Goal: Task Accomplishment & Management: Manage account settings

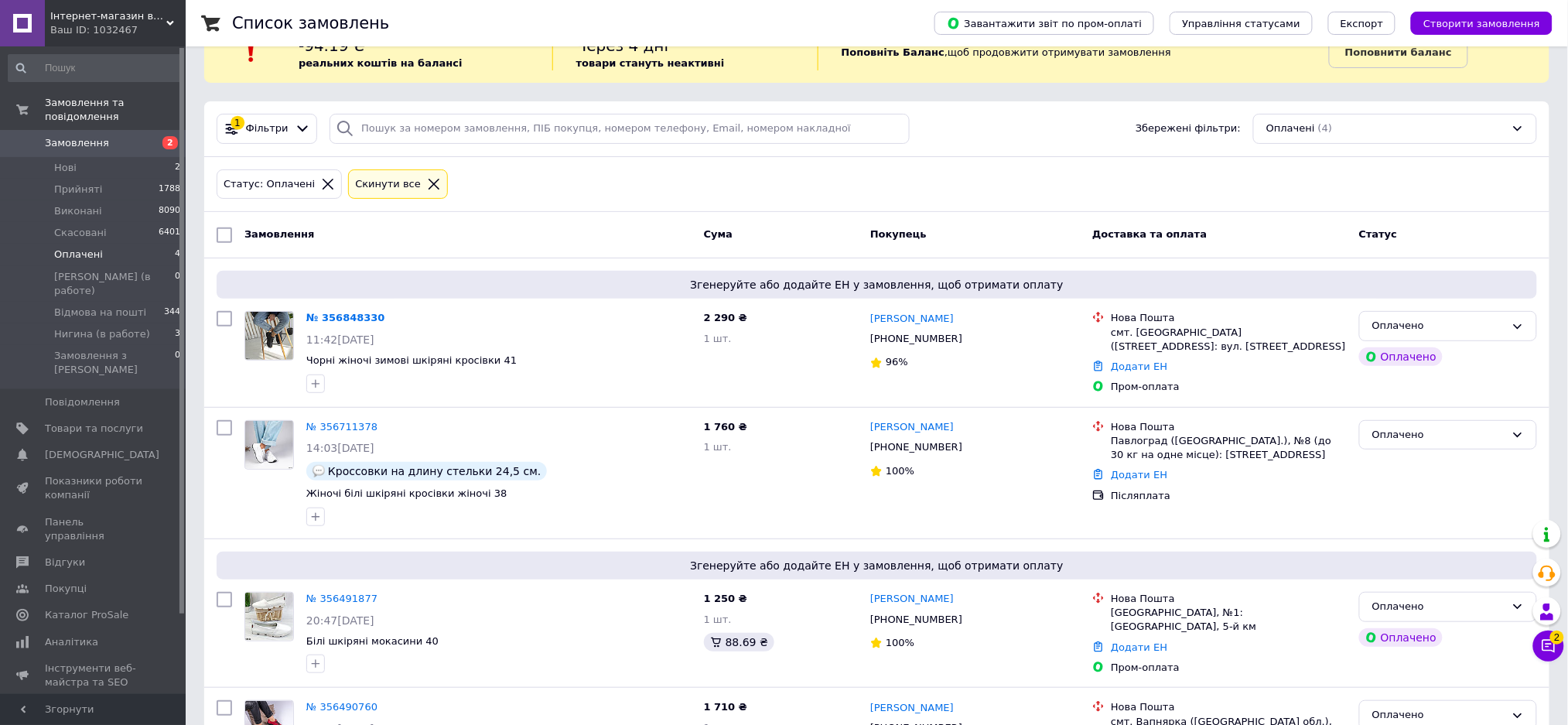
scroll to position [166, 0]
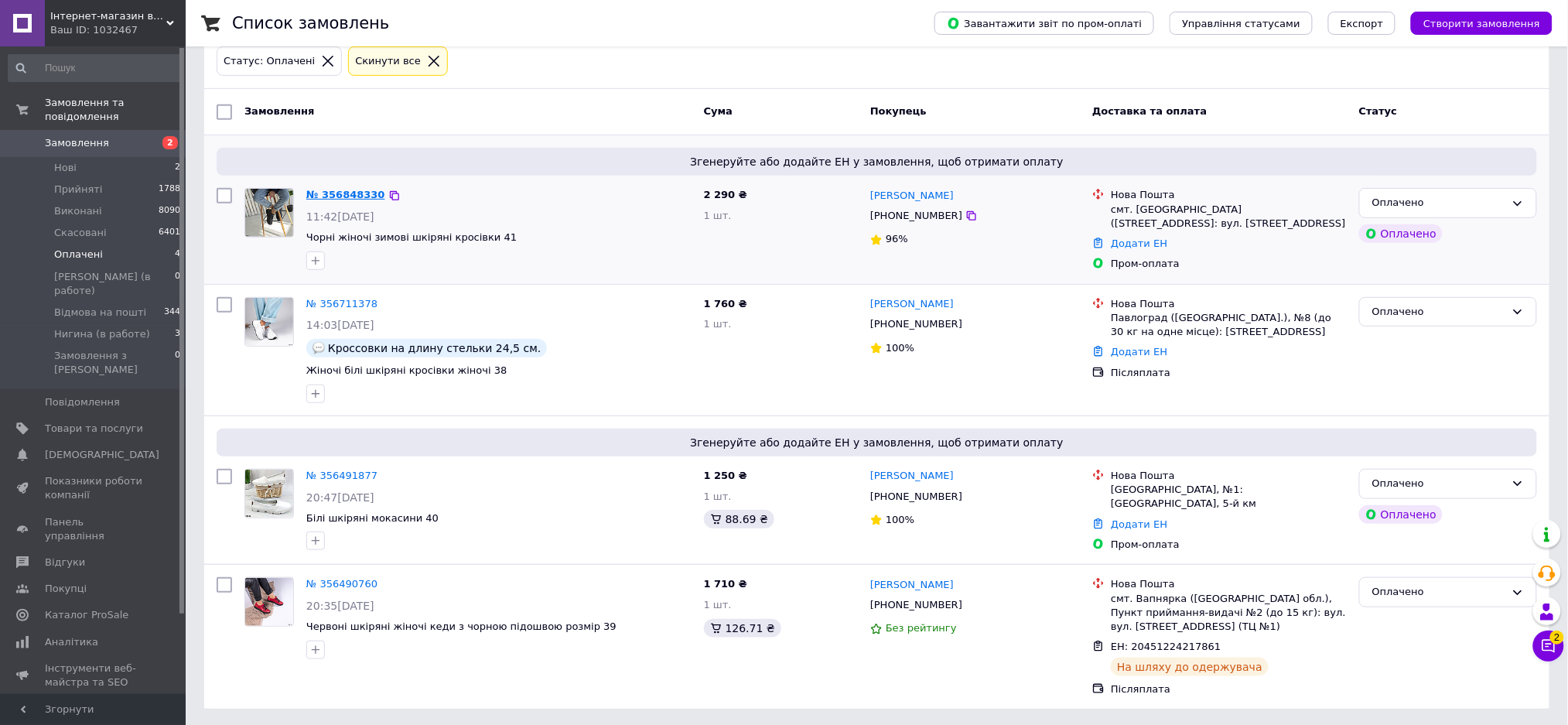
click at [342, 195] on link "№ 356848330" at bounding box center [346, 195] width 79 height 11
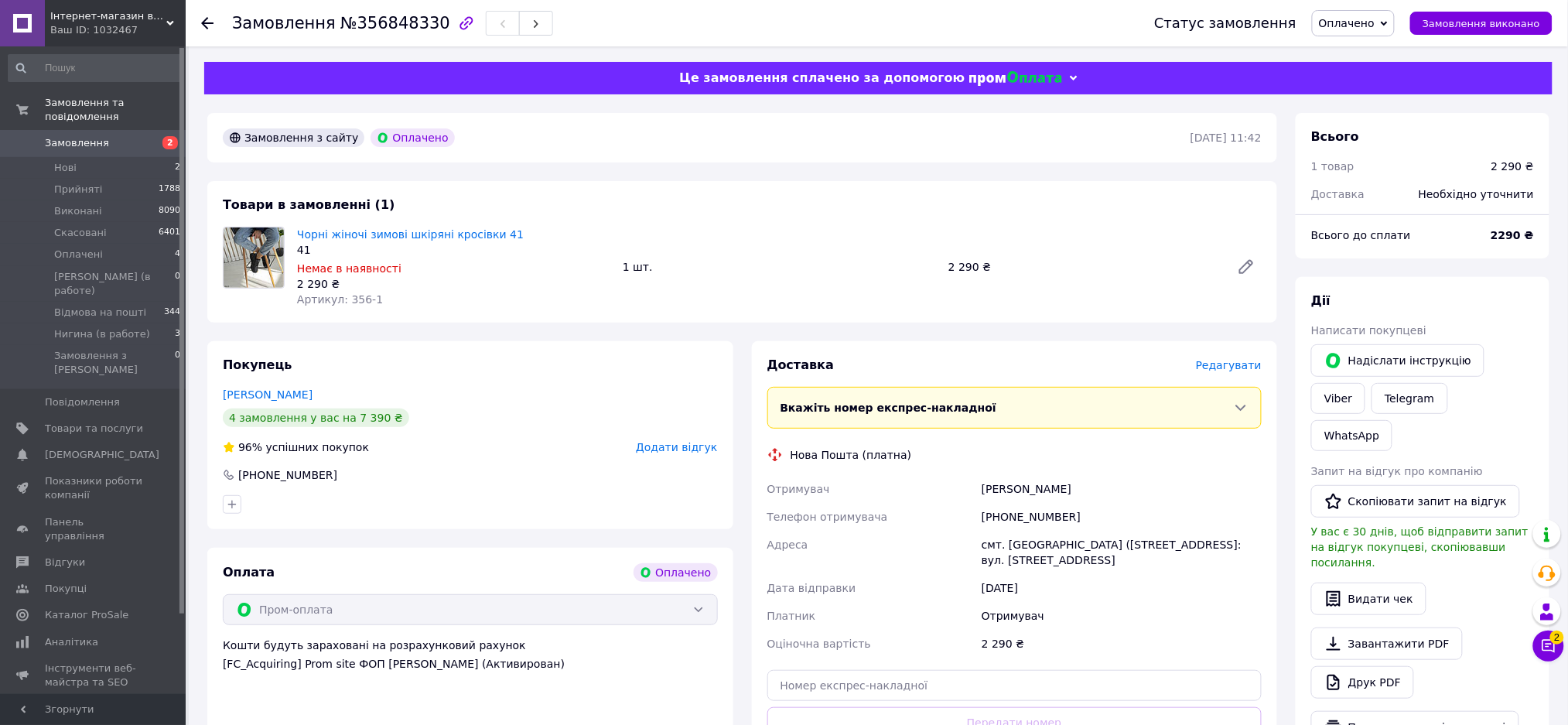
click at [149, 136] on span "2" at bounding box center [164, 143] width 43 height 14
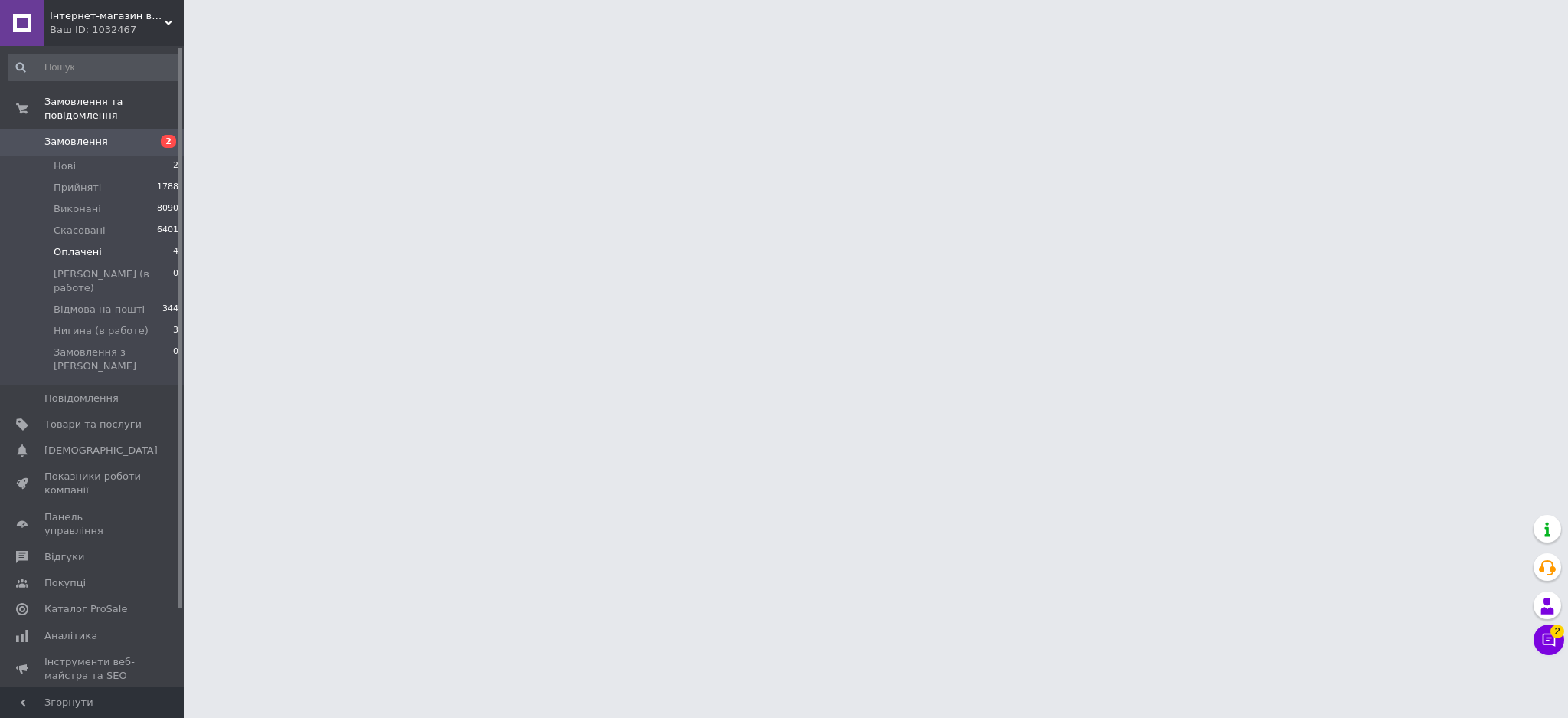
click at [148, 241] on li "Оплачені 4" at bounding box center [94, 252] width 188 height 22
click at [98, 241] on li "Оплачені 4" at bounding box center [94, 252] width 188 height 22
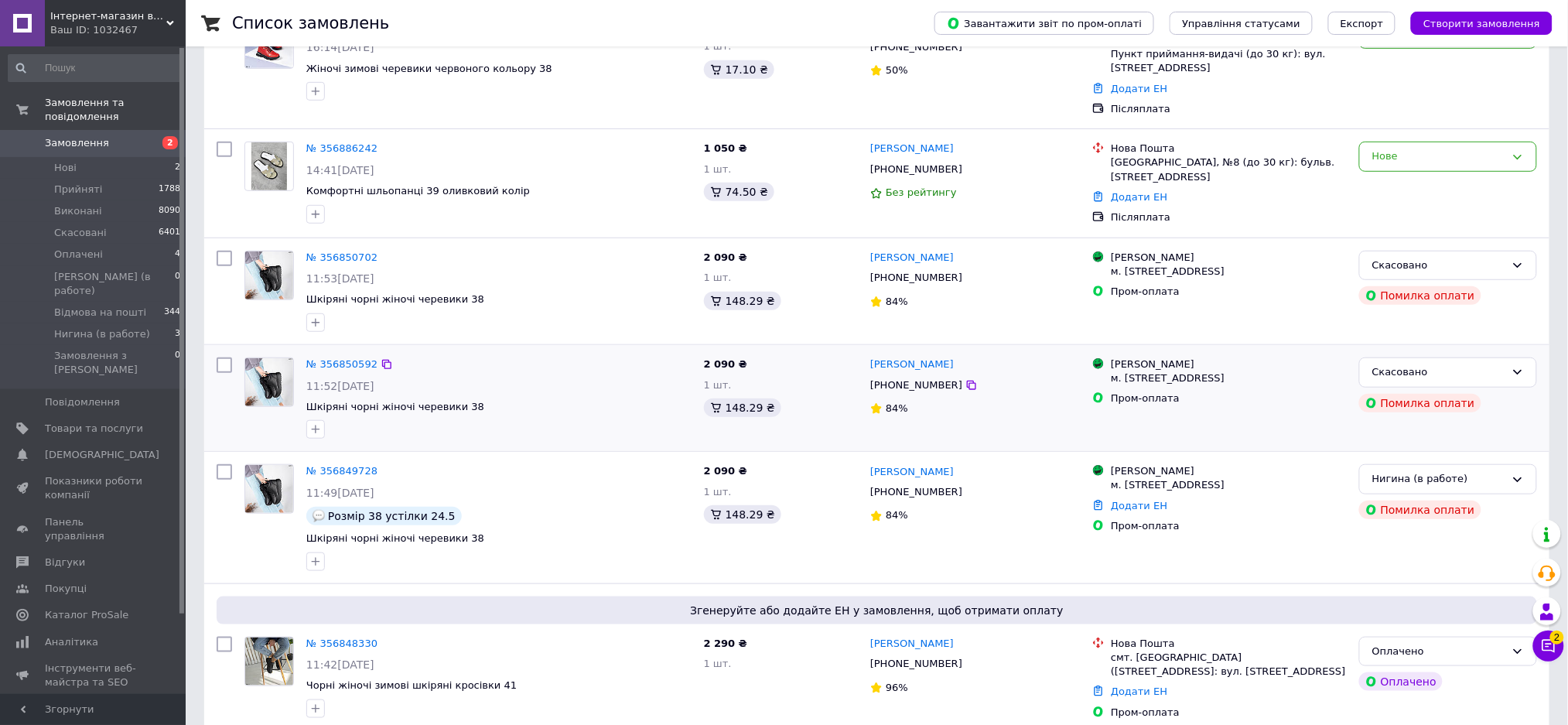
scroll to position [309, 0]
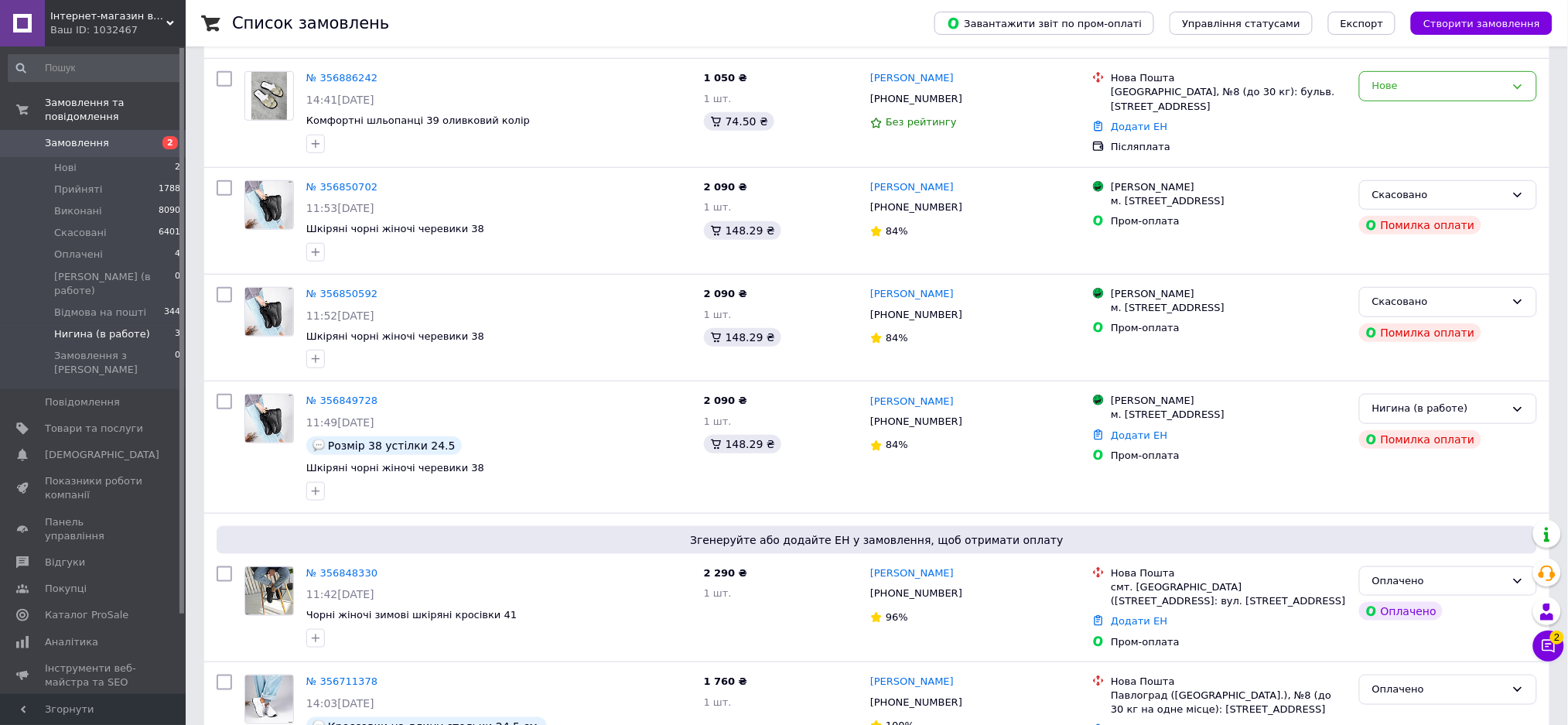
click at [119, 327] on span "Нигина (в работе)" at bounding box center [102, 333] width 96 height 14
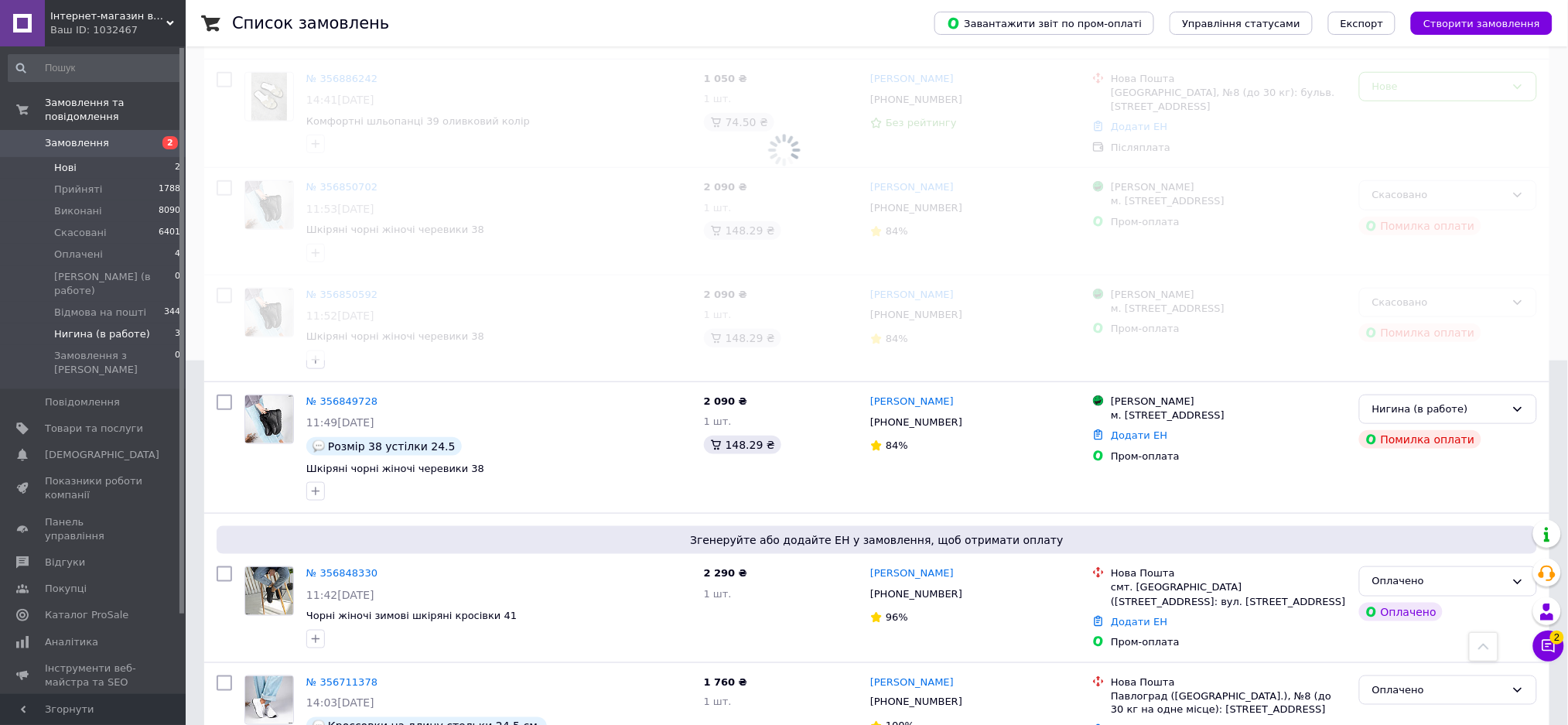
click at [112, 157] on li "Нові 2" at bounding box center [94, 167] width 190 height 22
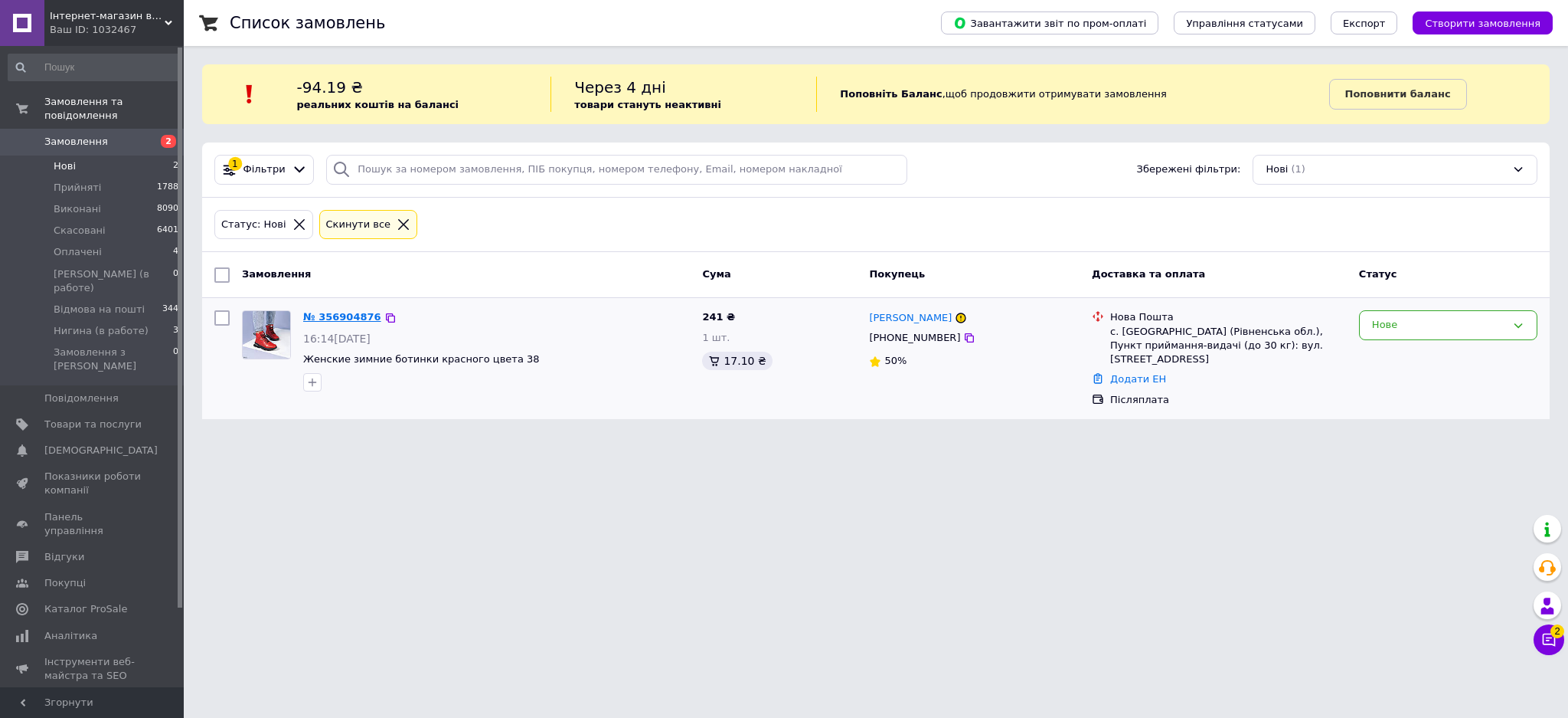
click at [328, 317] on link "№ 356904876" at bounding box center [342, 317] width 78 height 11
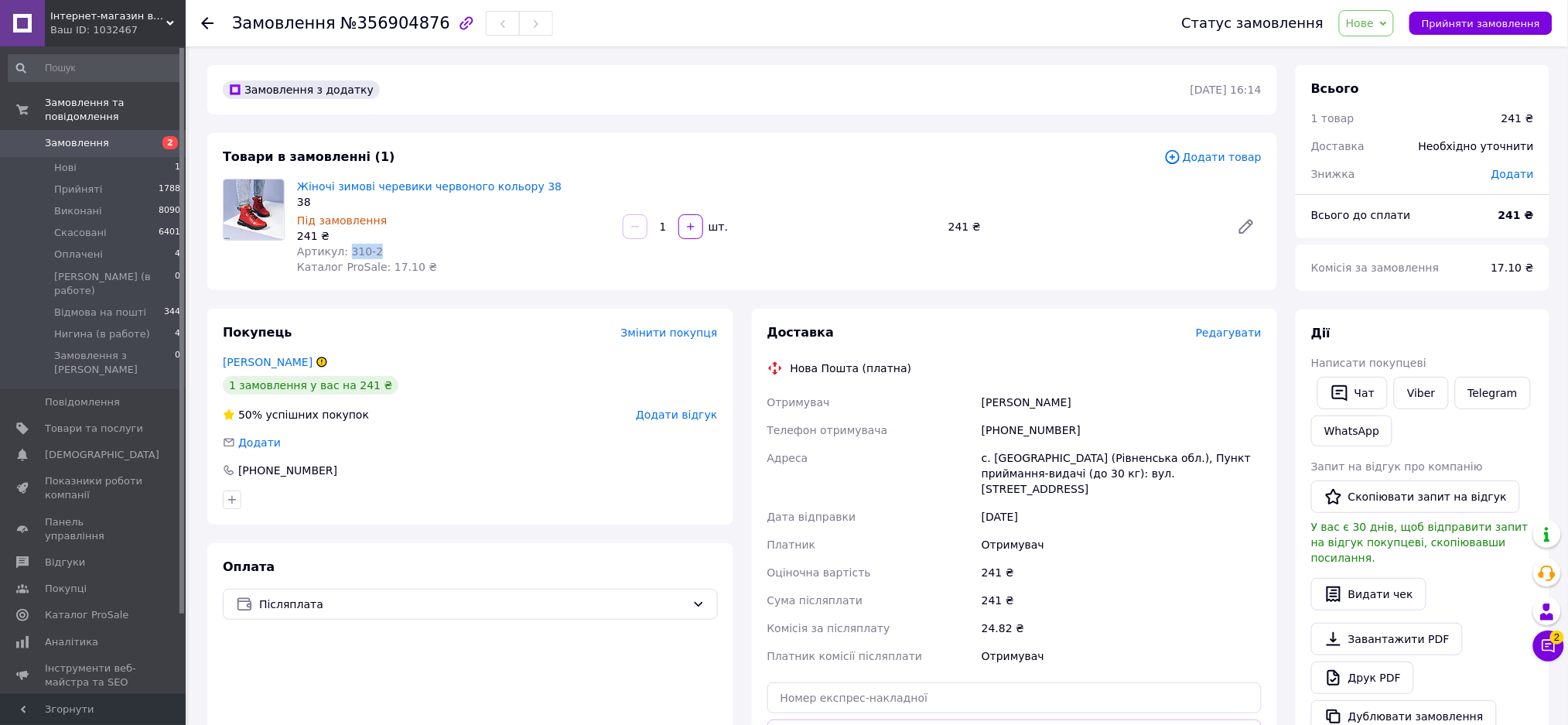
drag, startPoint x: 387, startPoint y: 245, endPoint x: 343, endPoint y: 250, distance: 44.3
click at [343, 250] on div "Артикул: 310-2" at bounding box center [454, 251] width 313 height 15
copy span "310-2"
click at [111, 136] on span "Замовлення" at bounding box center [94, 143] width 99 height 14
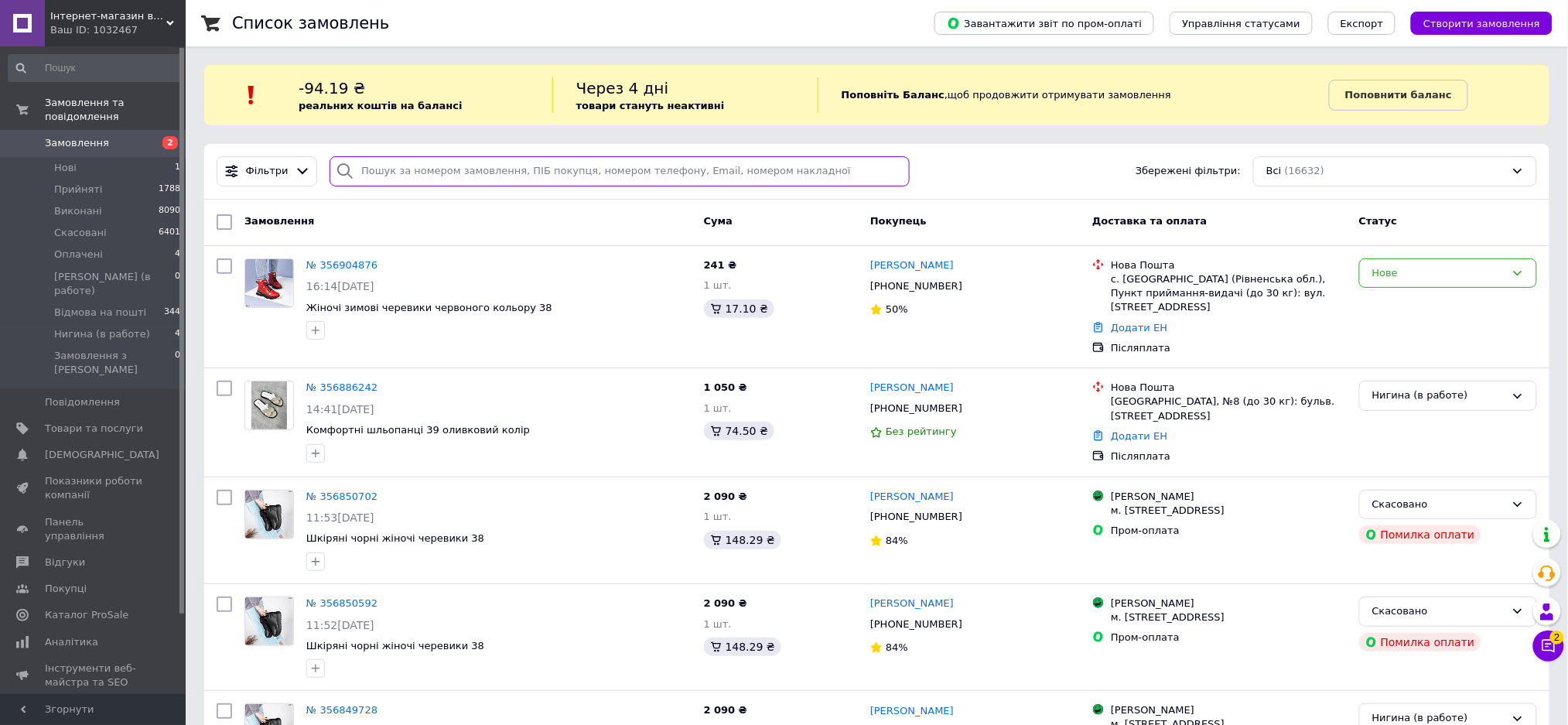
click at [480, 174] on input "search" at bounding box center [619, 171] width 580 height 30
paste input "310-2"
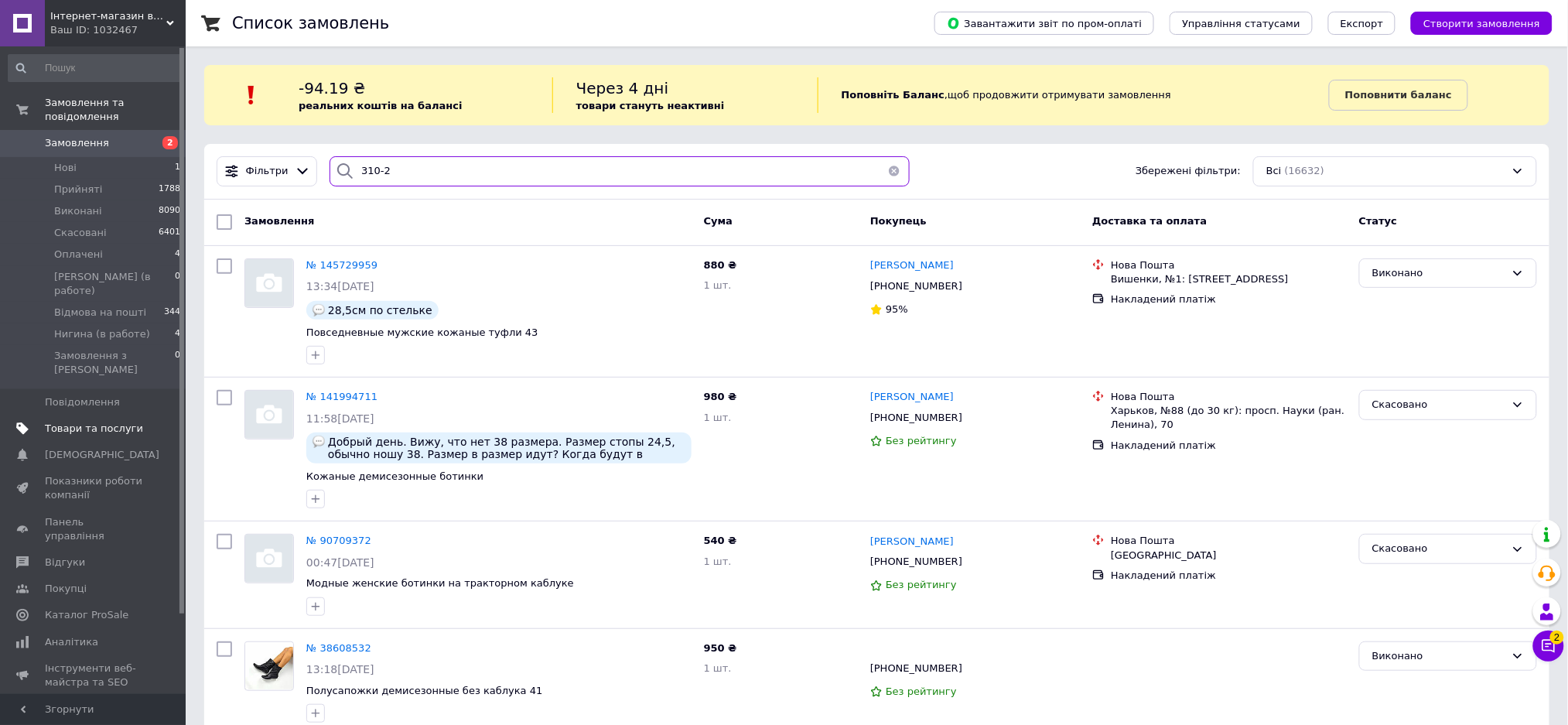
type input "310-2"
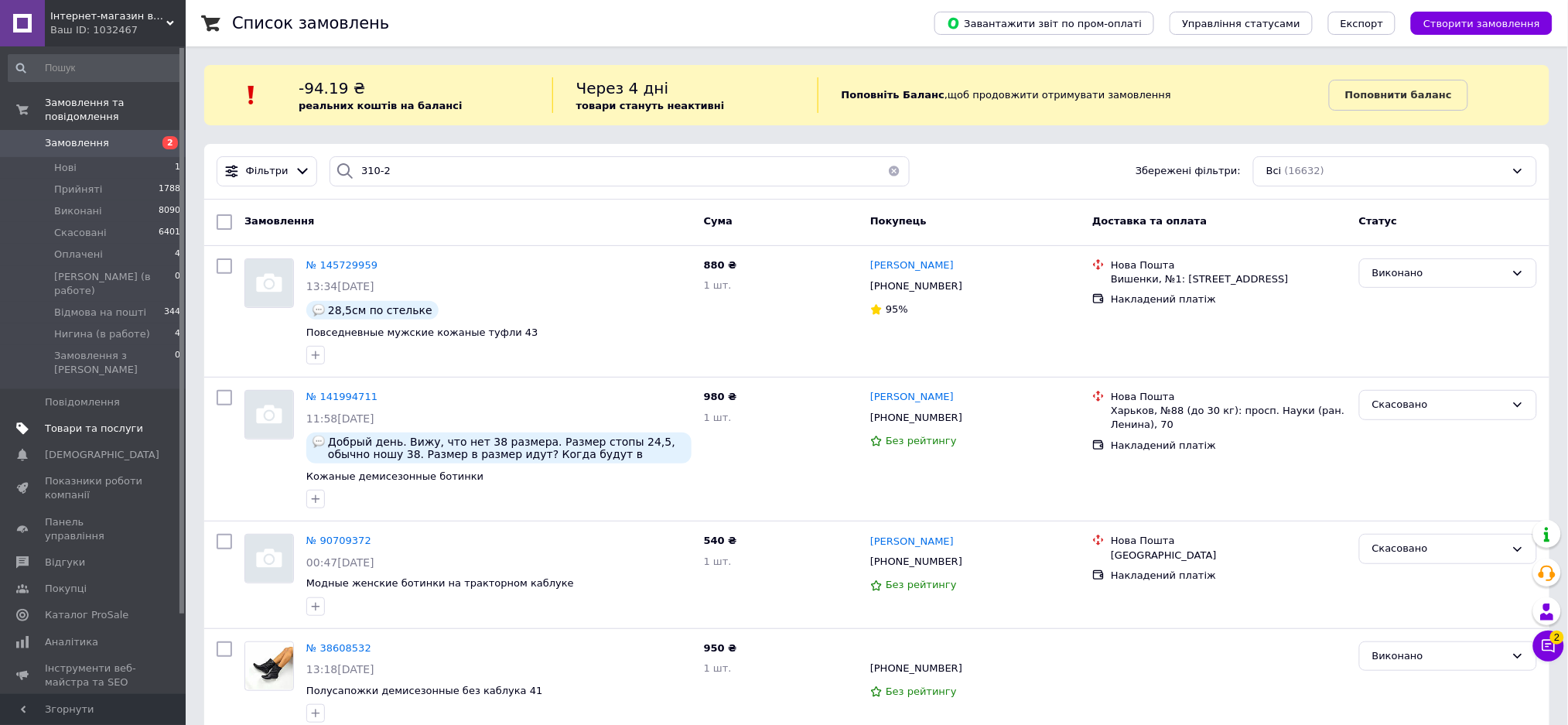
click at [140, 415] on link "Товари та послуги" at bounding box center [94, 428] width 190 height 27
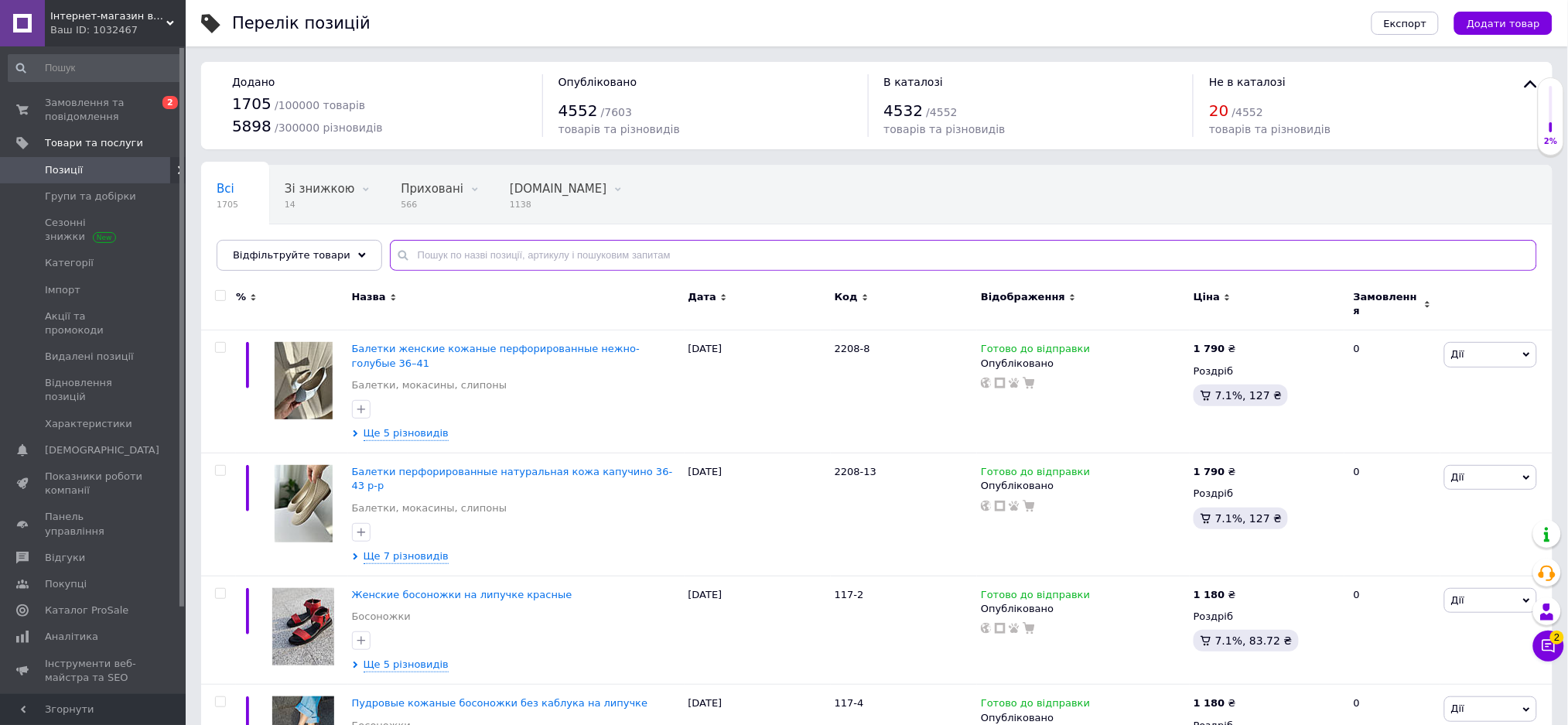
click at [449, 254] on input "text" at bounding box center [963, 255] width 1147 height 31
paste input "310-2"
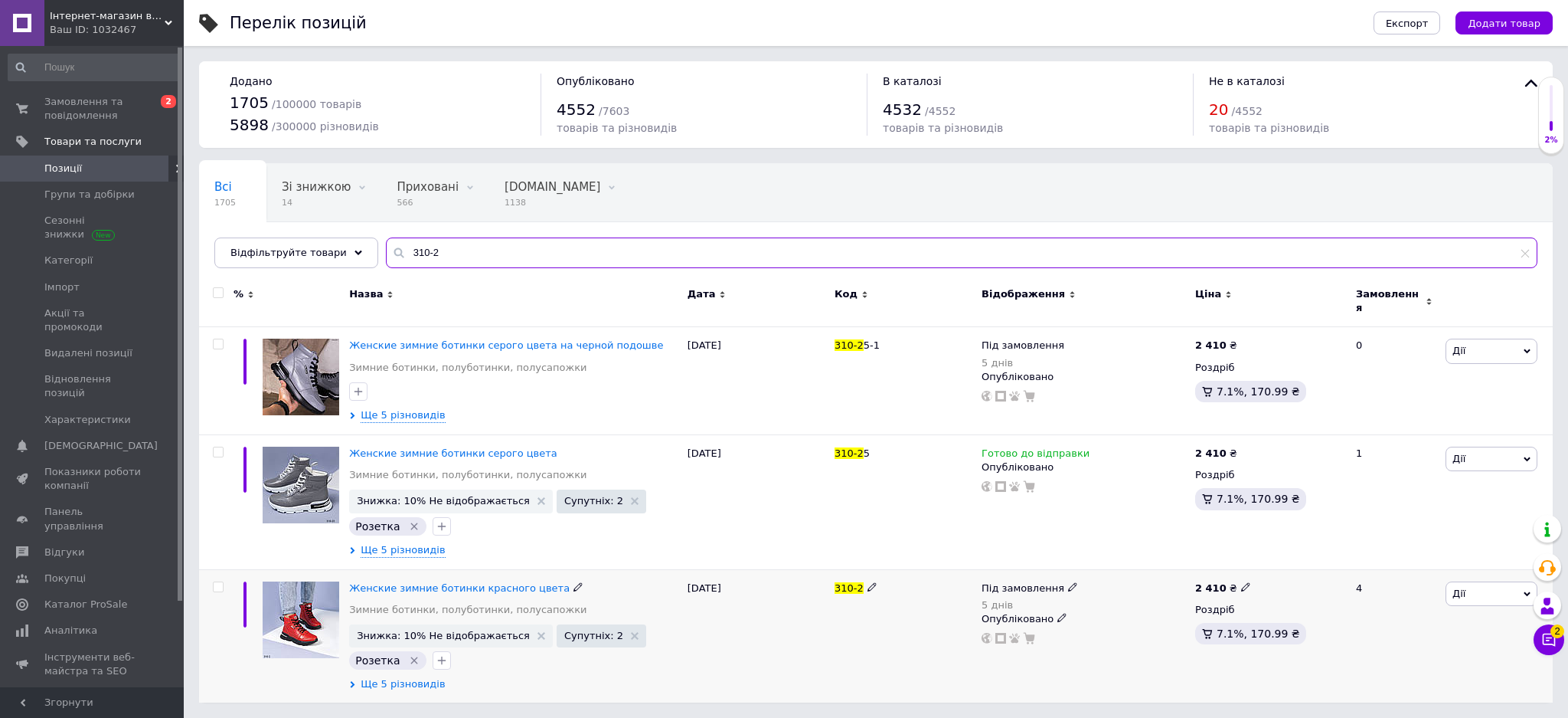
type input "310-2"
click at [422, 677] on span "Ще 5 різновидів" at bounding box center [402, 684] width 84 height 14
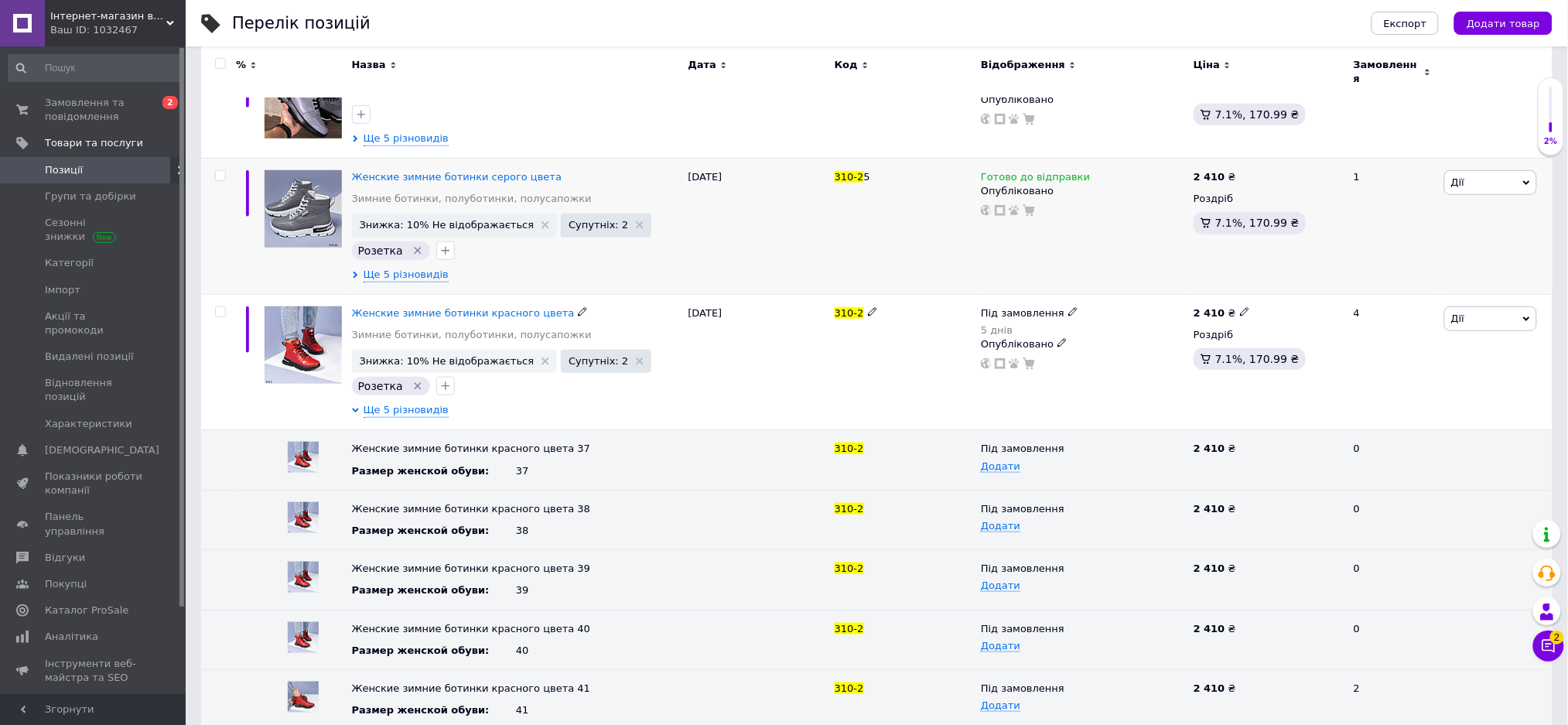
scroll to position [291, 0]
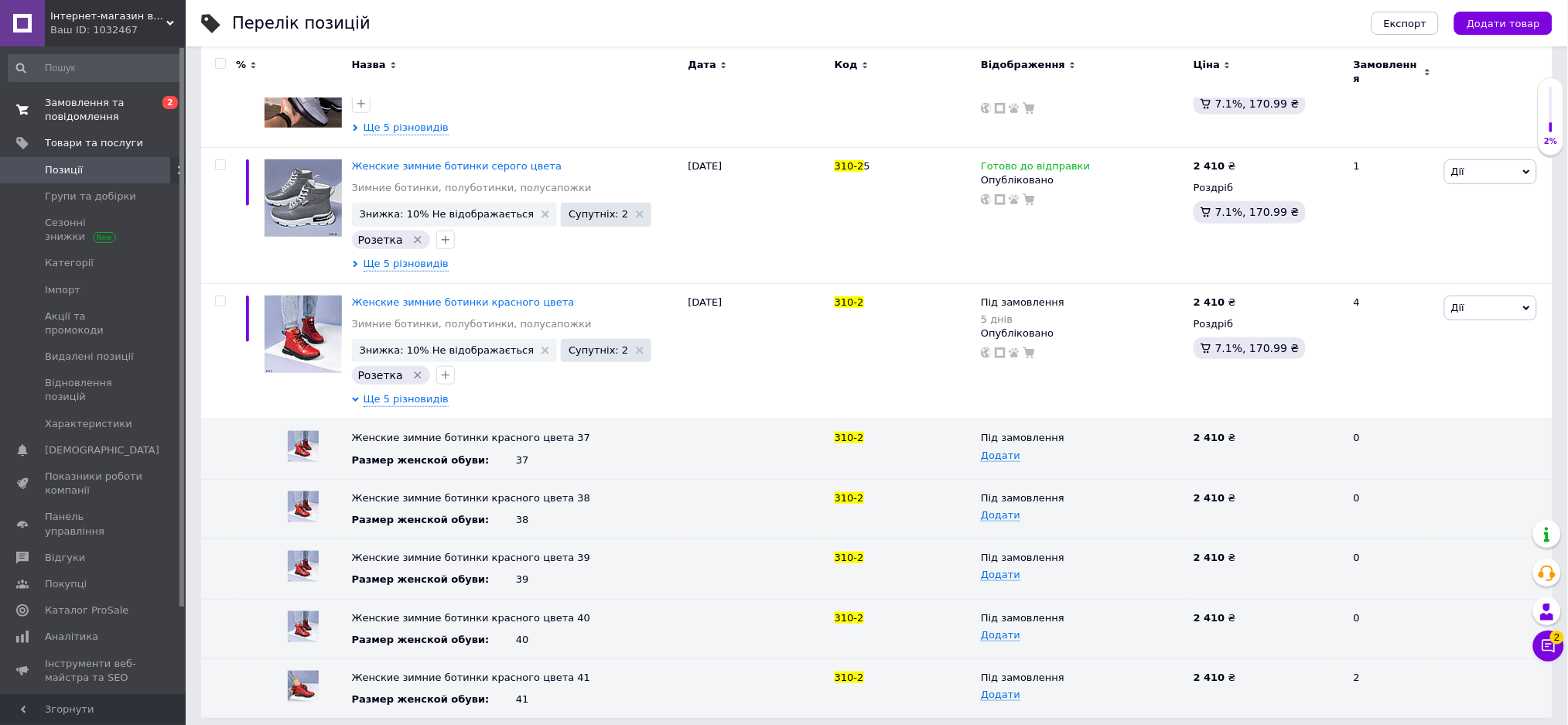
click at [158, 97] on span "0 2" at bounding box center [164, 110] width 43 height 27
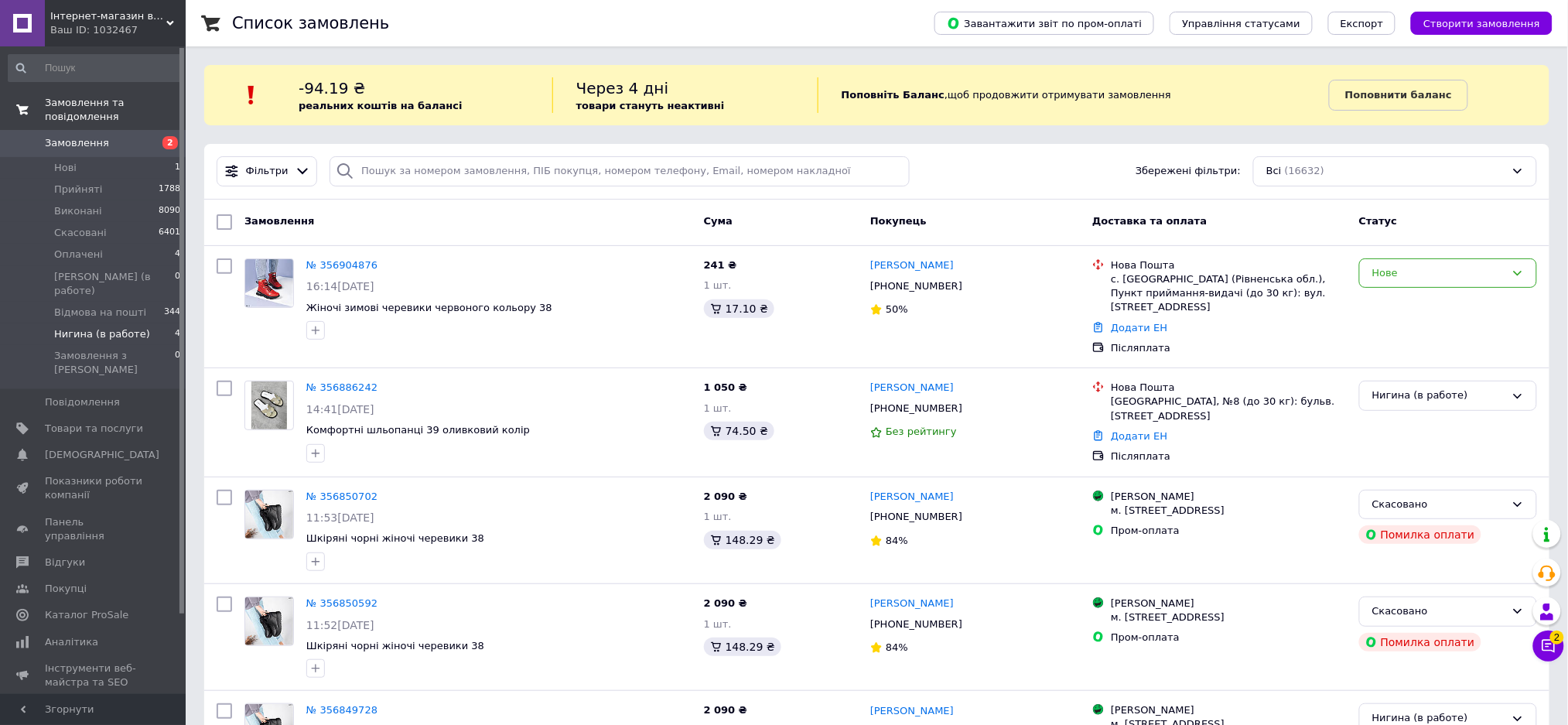
click at [168, 323] on li "Нигина (в работе) 4" at bounding box center [94, 333] width 190 height 22
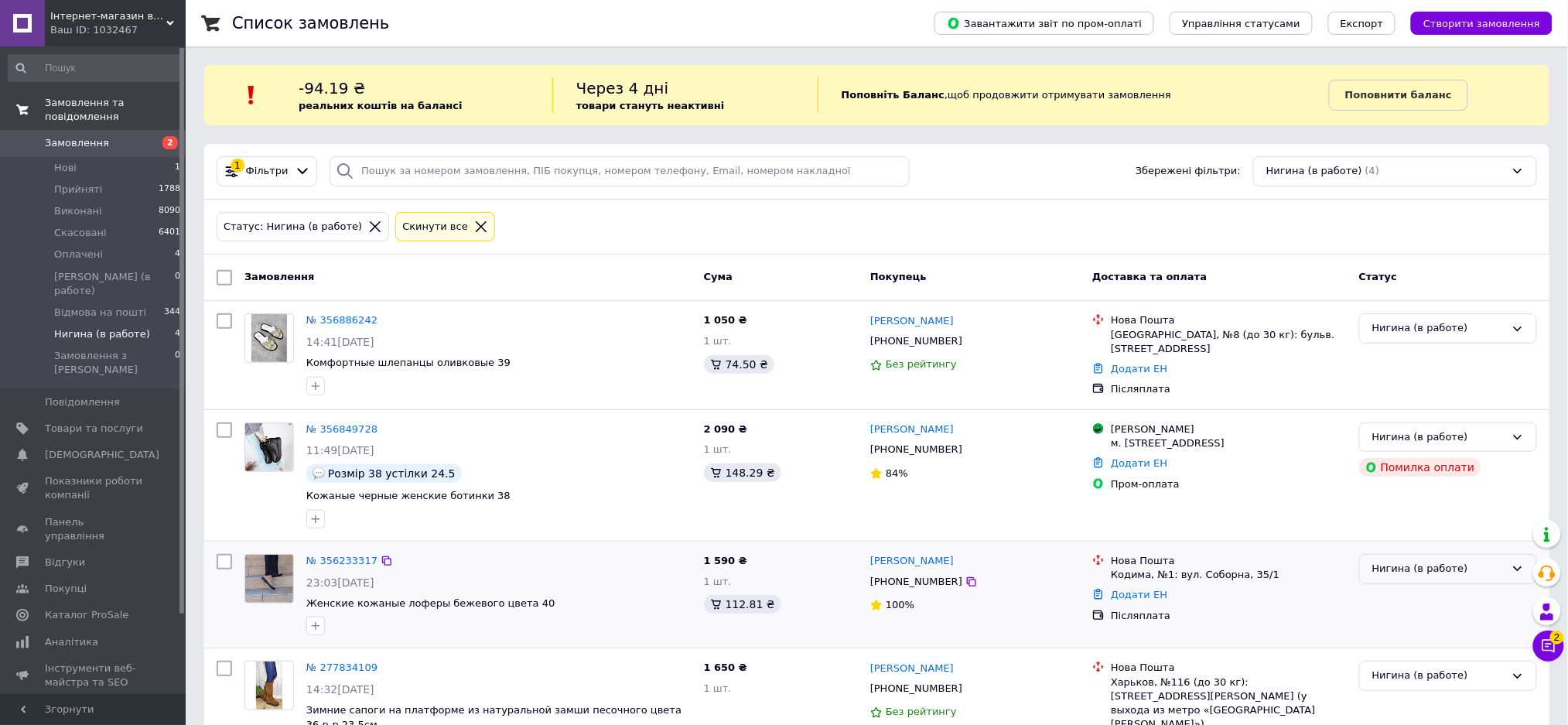
click at [1473, 568] on div "Нигина (в работе)" at bounding box center [1438, 568] width 133 height 16
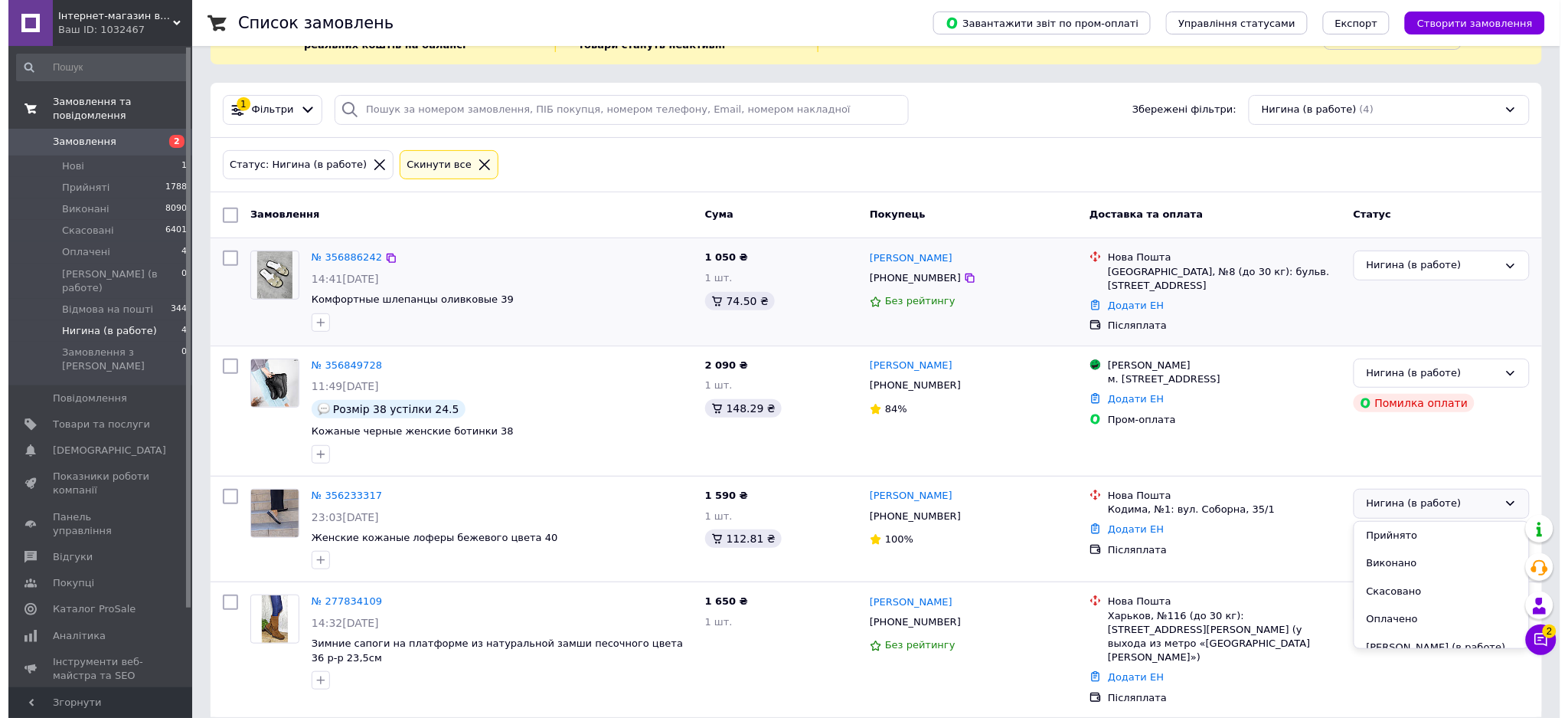
scroll to position [62, 0]
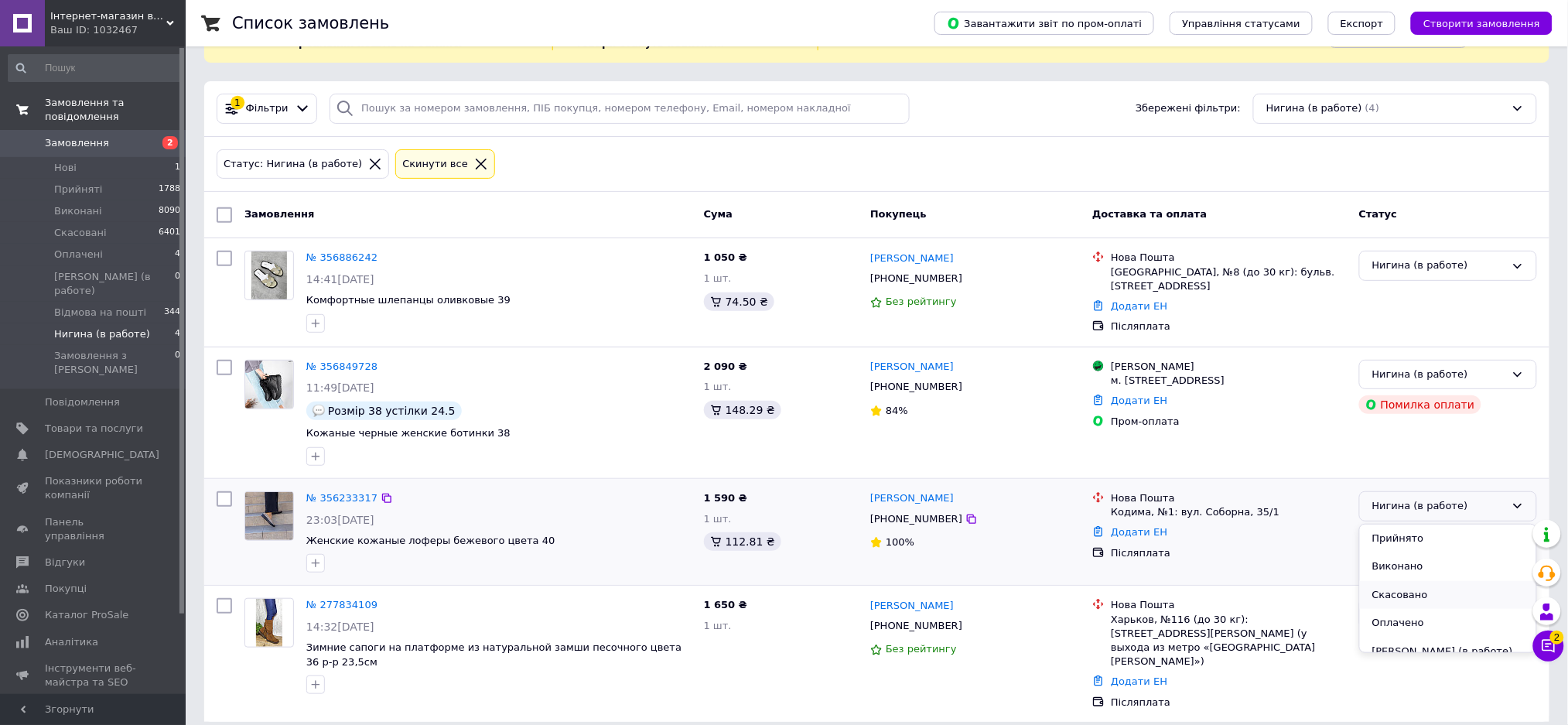
click at [1413, 597] on li "Скасовано" at bounding box center [1448, 594] width 176 height 28
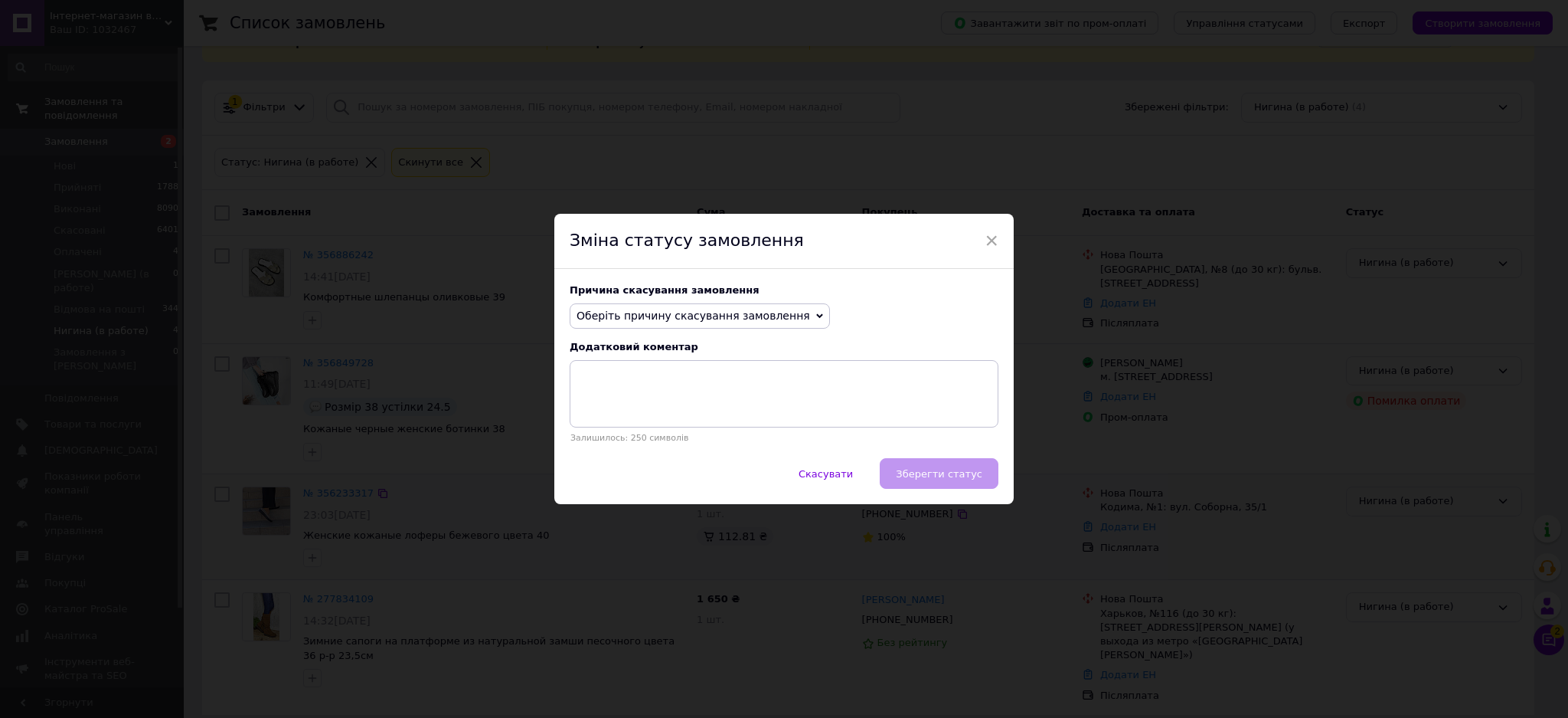
click at [704, 313] on span "Оберіть причину скасування замовлення" at bounding box center [693, 315] width 233 height 12
click at [639, 389] on li "Оплата не надійшла" at bounding box center [700, 388] width 259 height 22
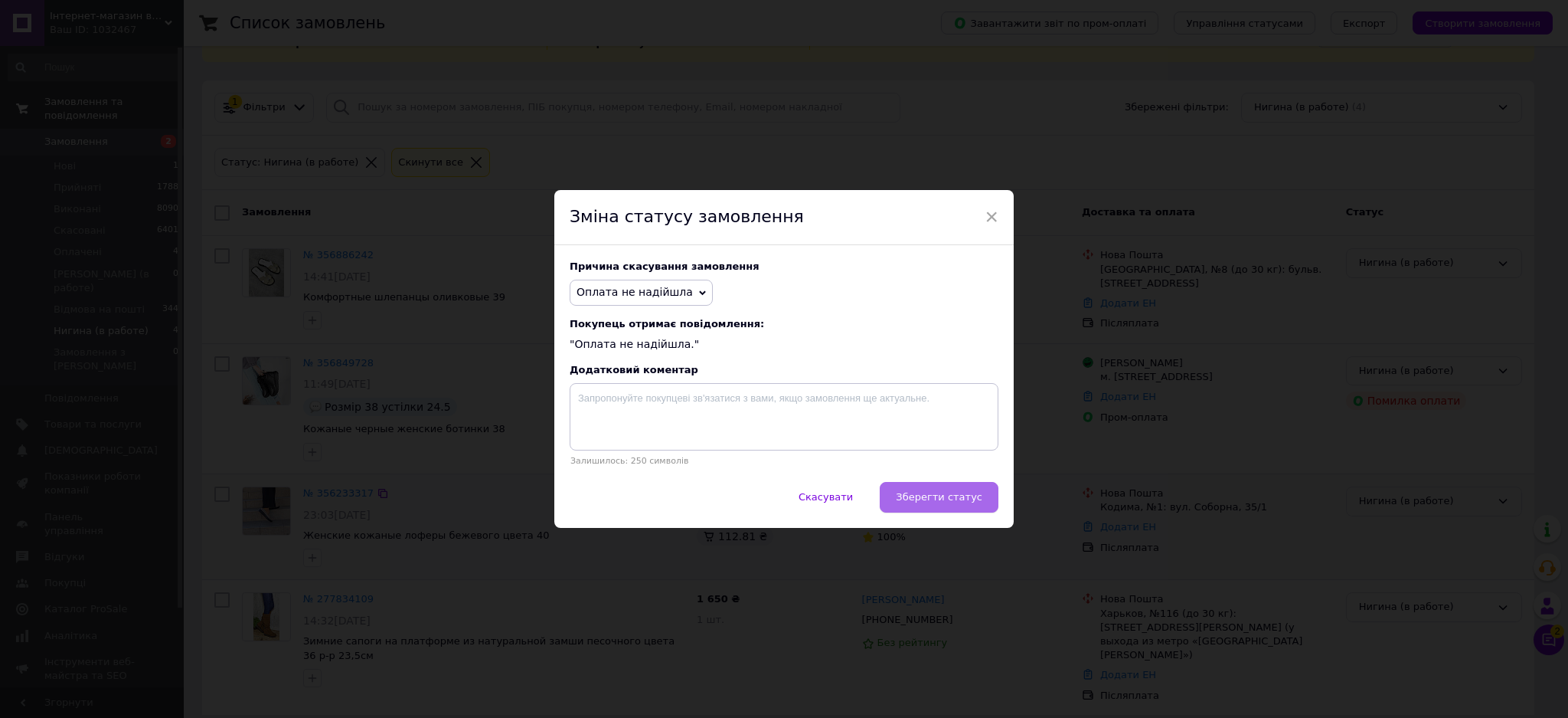
click at [953, 498] on span "Зберегти статус" at bounding box center [939, 497] width 86 height 11
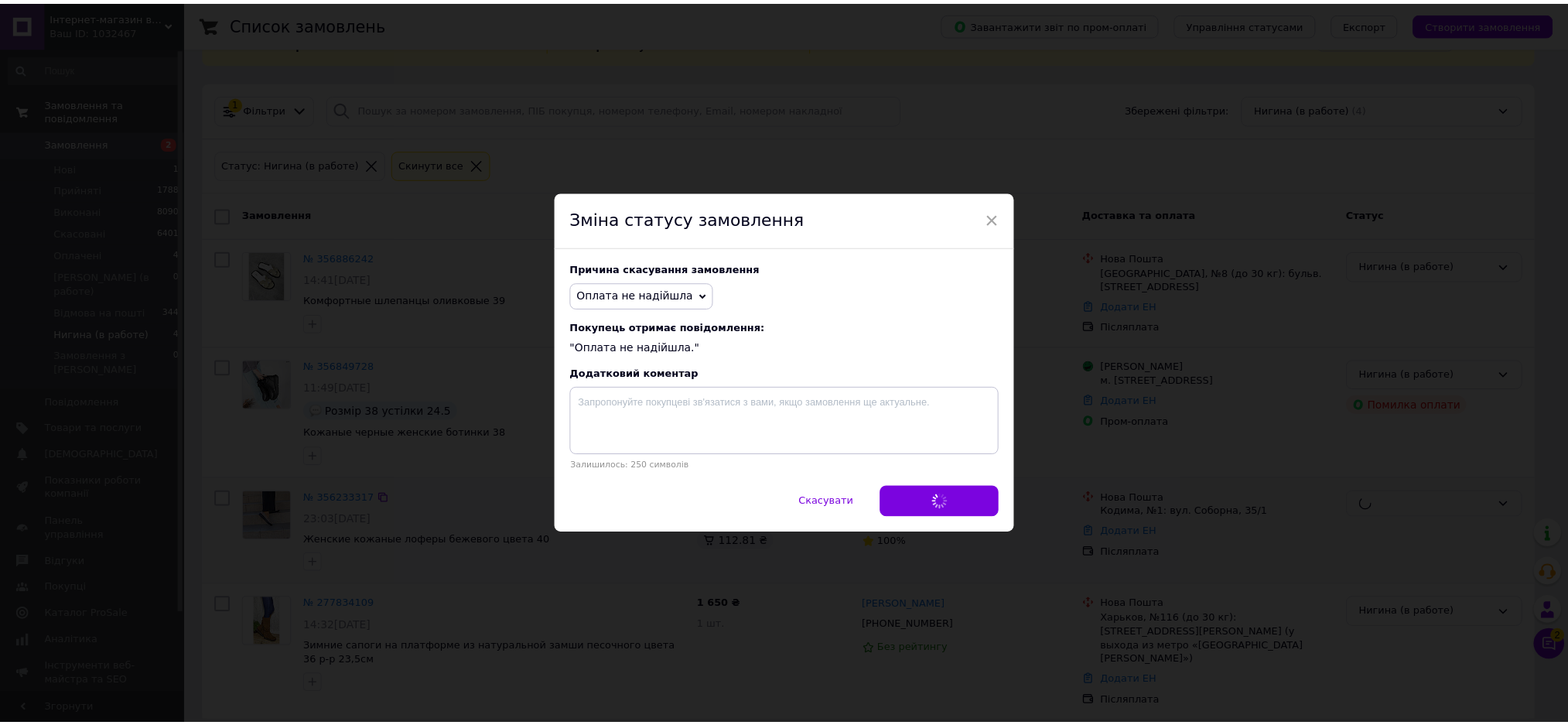
scroll to position [49, 0]
